Goal: Find specific page/section: Find specific page/section

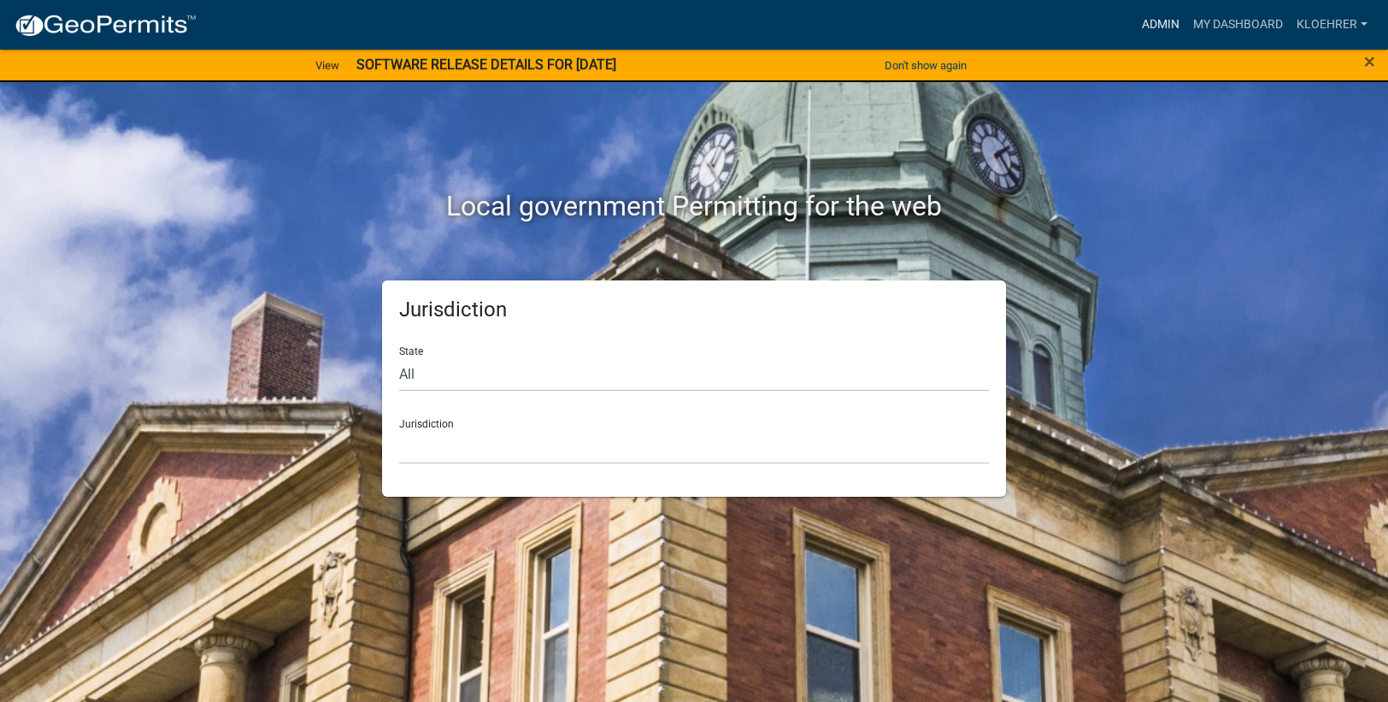
click at [1164, 24] on link "Admin" at bounding box center [1160, 25] width 51 height 32
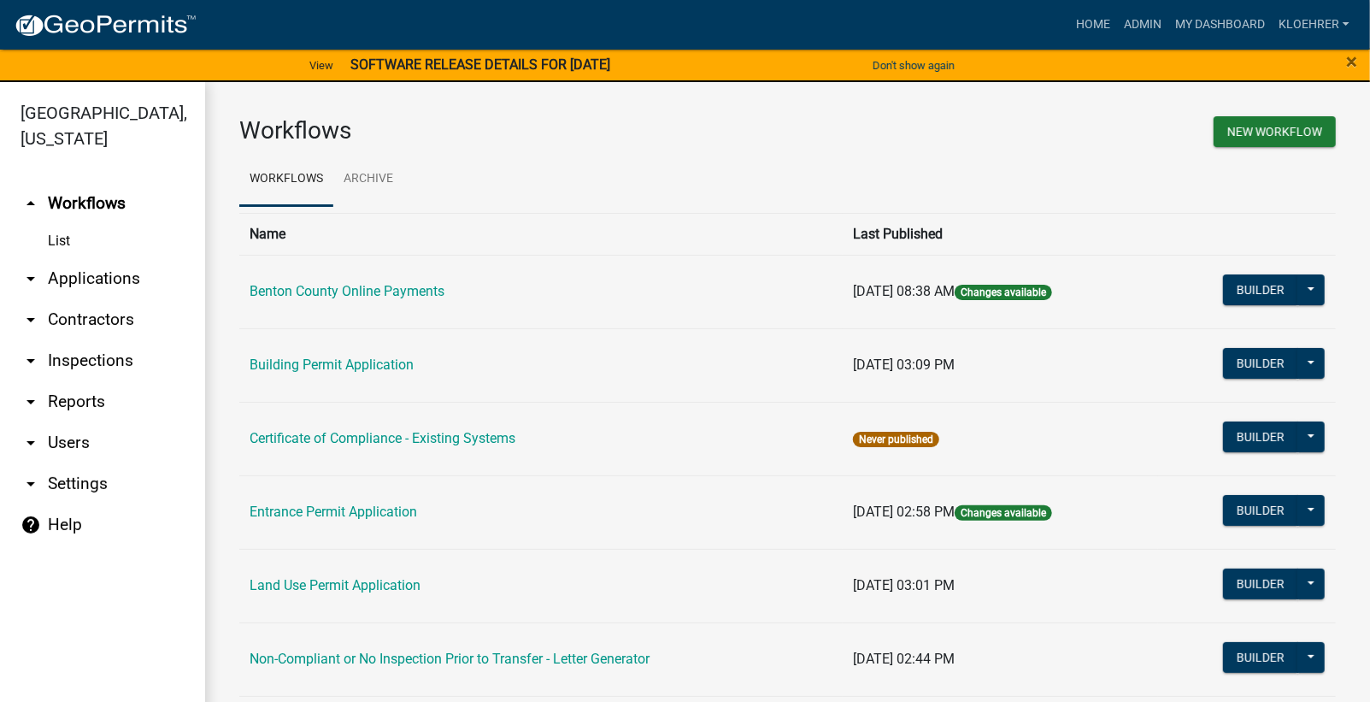
click at [77, 279] on link "arrow_drop_down Applications" at bounding box center [102, 278] width 205 height 41
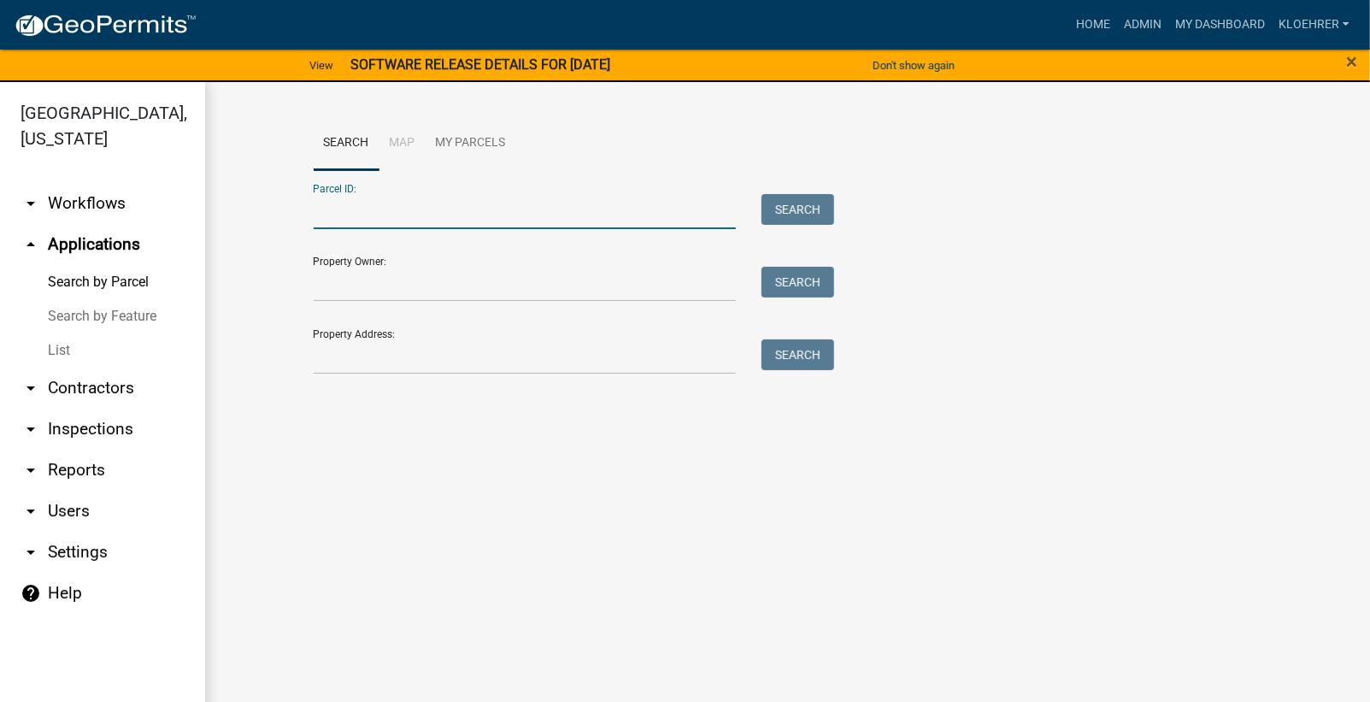
click at [426, 209] on input "Parcel ID:" at bounding box center [525, 211] width 423 height 35
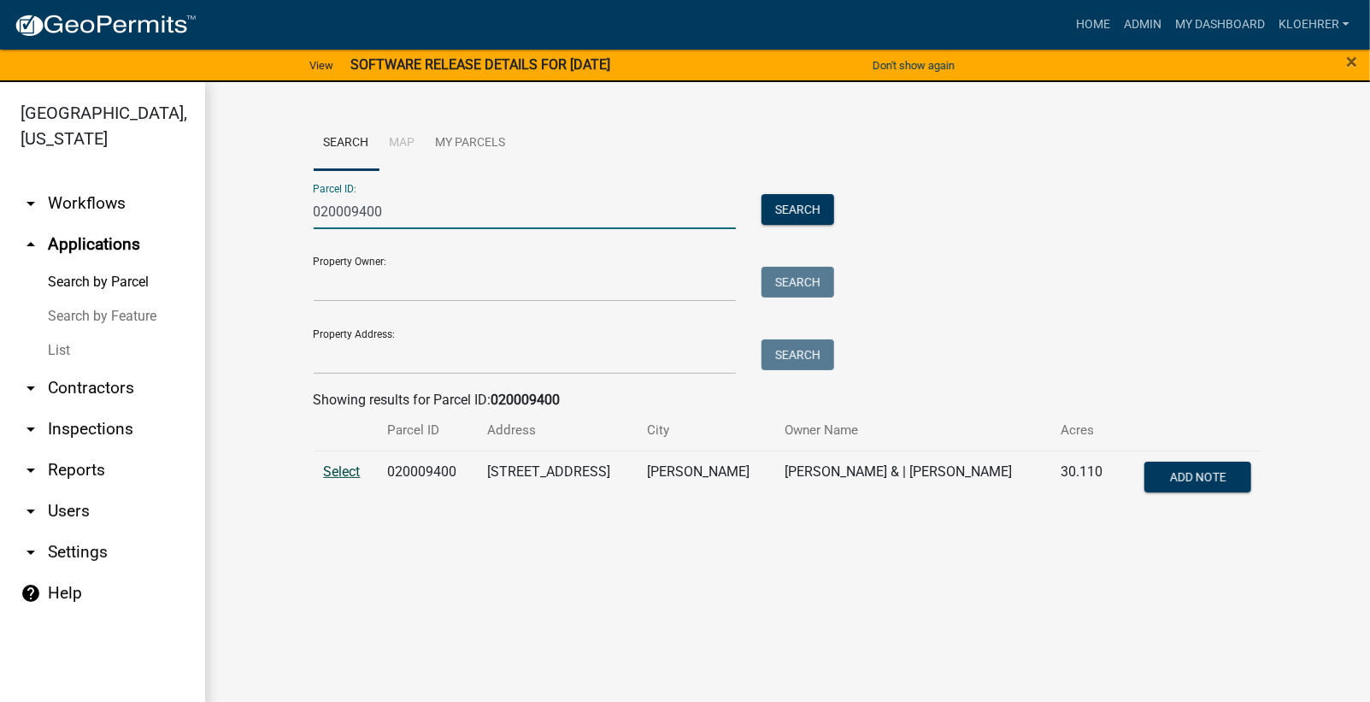
type input "020009400"
click at [337, 478] on span "Select" at bounding box center [342, 471] width 37 height 16
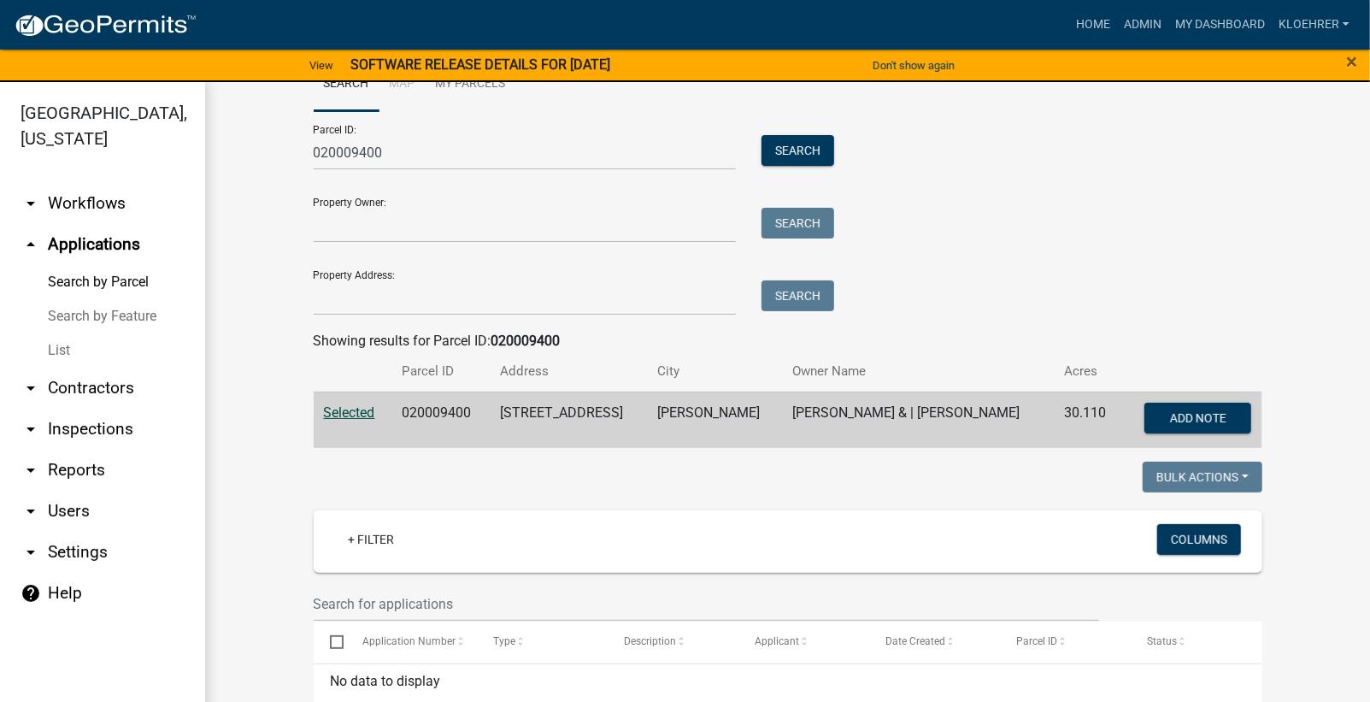
scroll to position [77, 0]
